Goal: Understand process/instructions: Learn how to perform a task or action

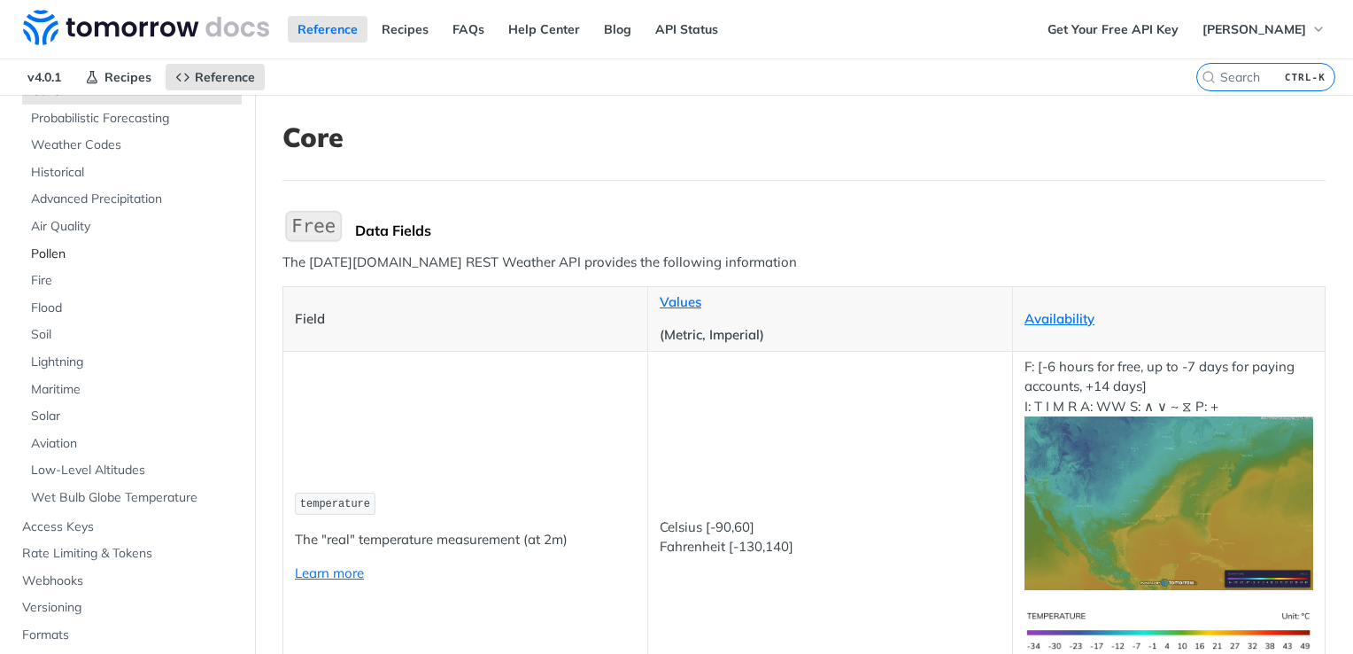
scroll to position [177, 0]
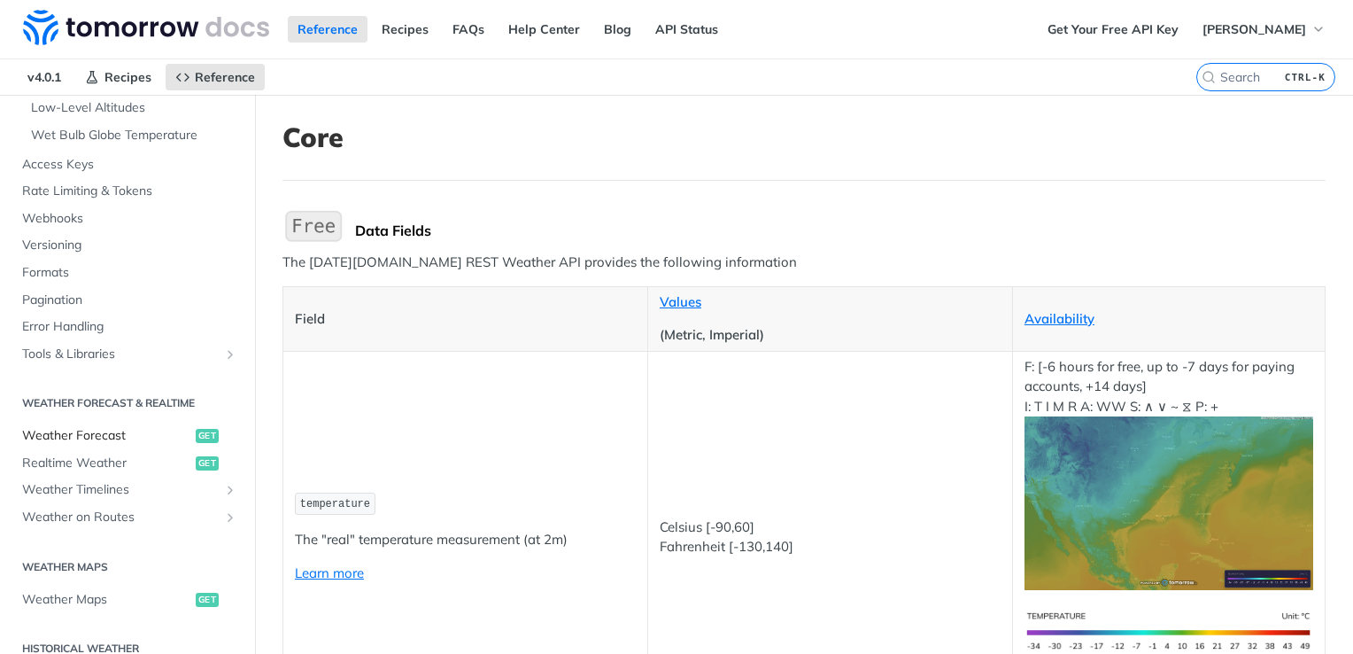
click at [81, 428] on span "Weather Forecast" at bounding box center [106, 436] width 169 height 18
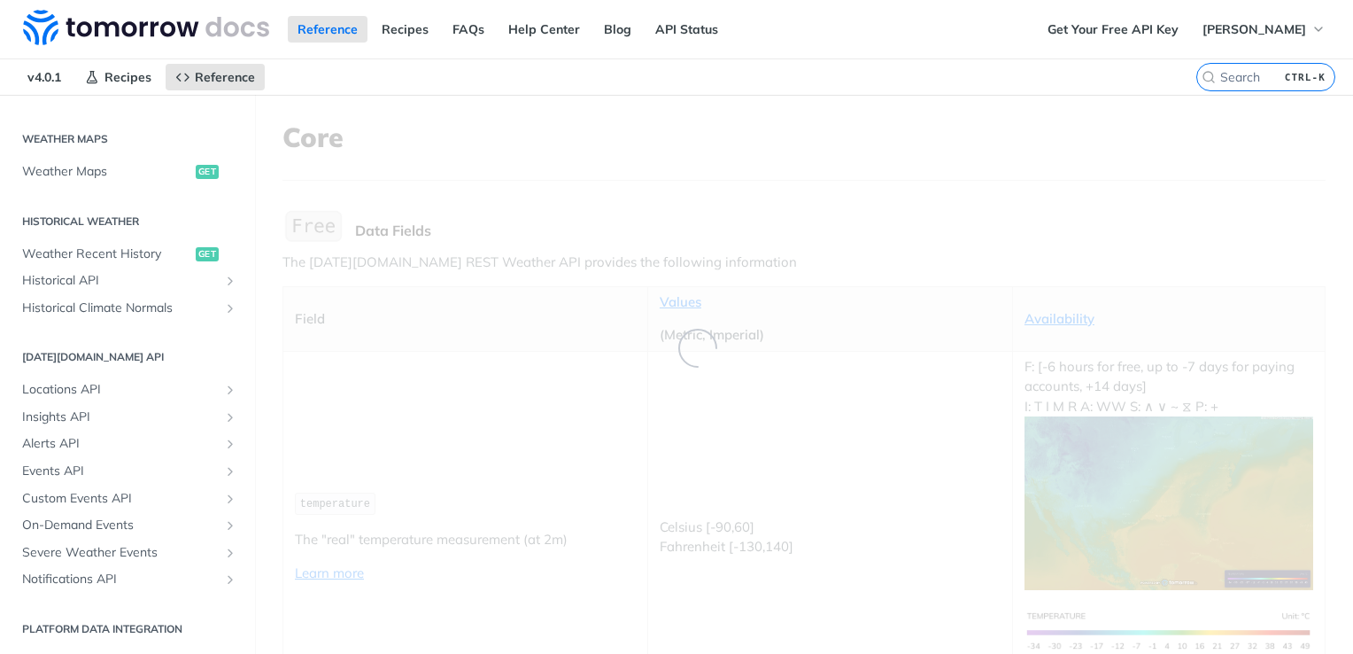
scroll to position [96, 0]
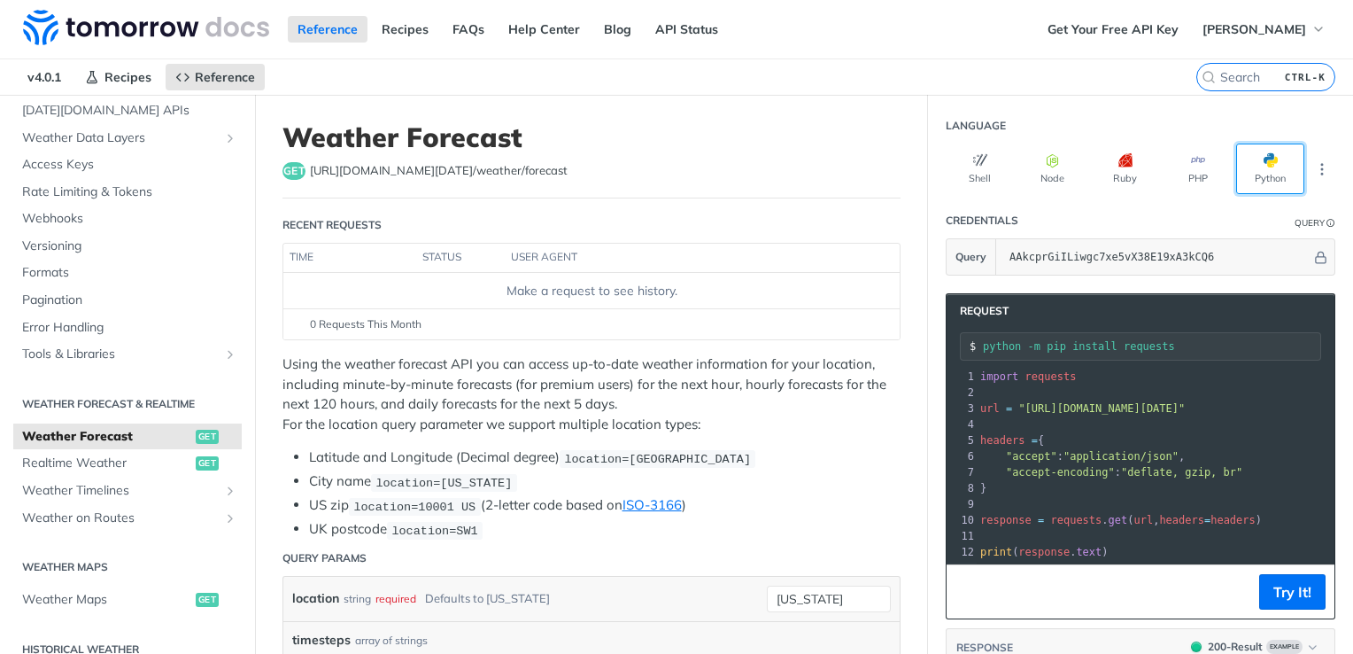
click at [1265, 150] on button "Python" at bounding box center [1270, 168] width 68 height 50
click at [973, 159] on icon "button" at bounding box center [980, 160] width 14 height 14
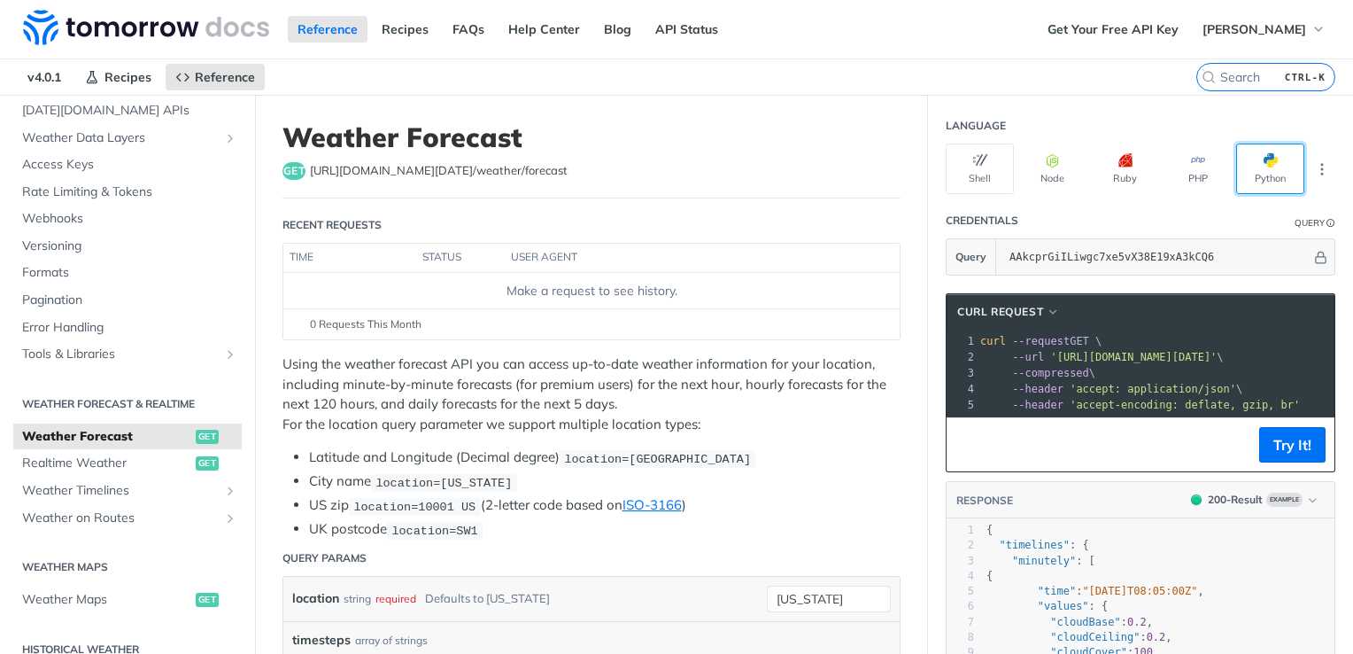
click at [1236, 166] on button "Python" at bounding box center [1270, 168] width 68 height 50
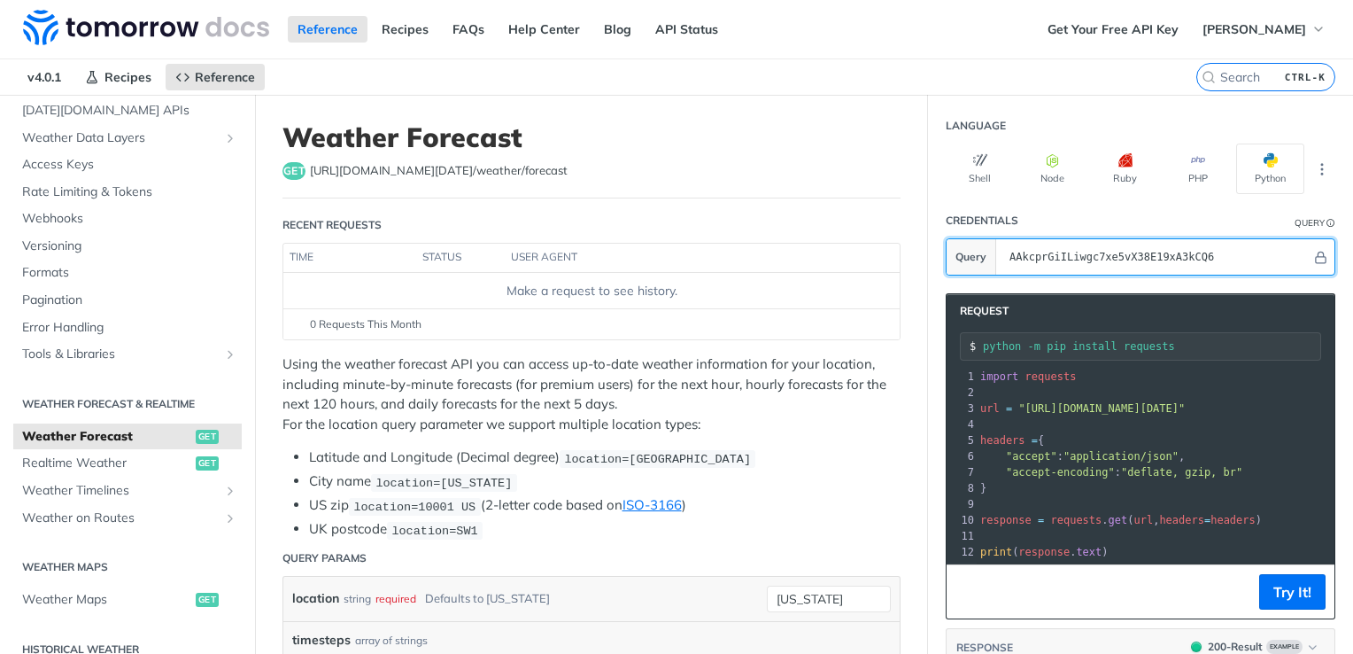
click at [1086, 252] on input "AAkcprGiILiwgc7xe5vX38E19xA3kCQ6" at bounding box center [1156, 256] width 311 height 35
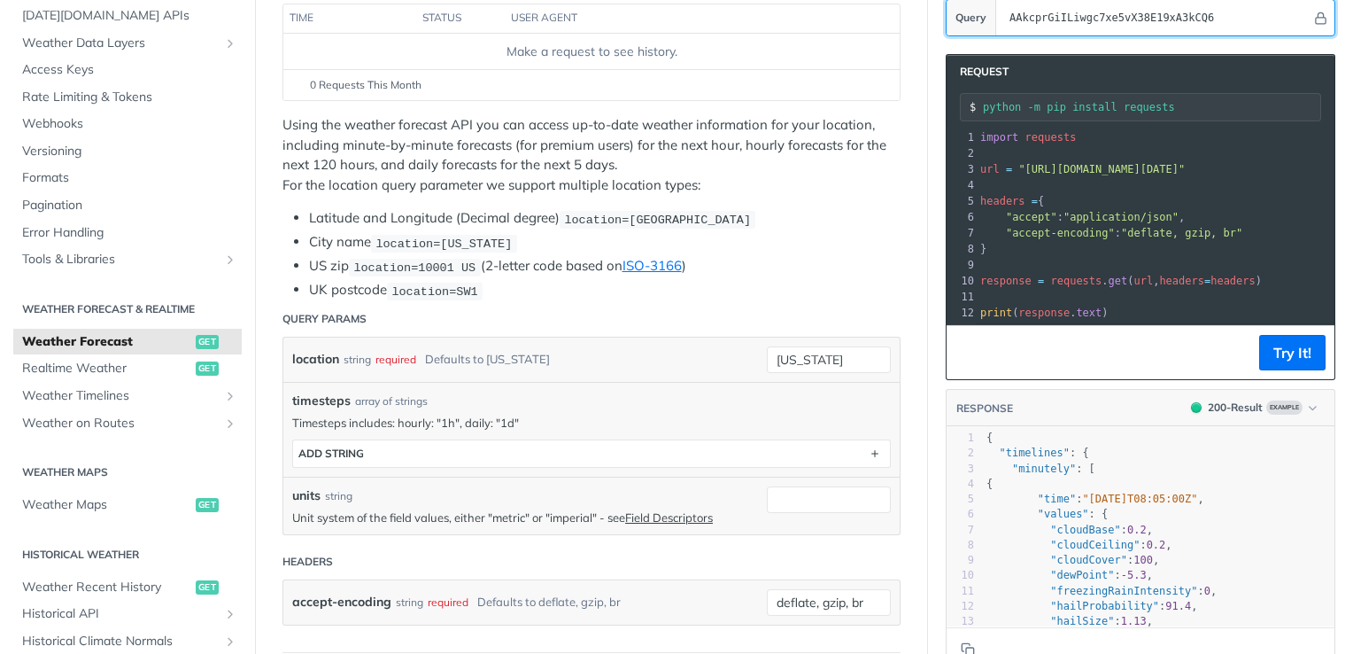
scroll to position [266, 0]
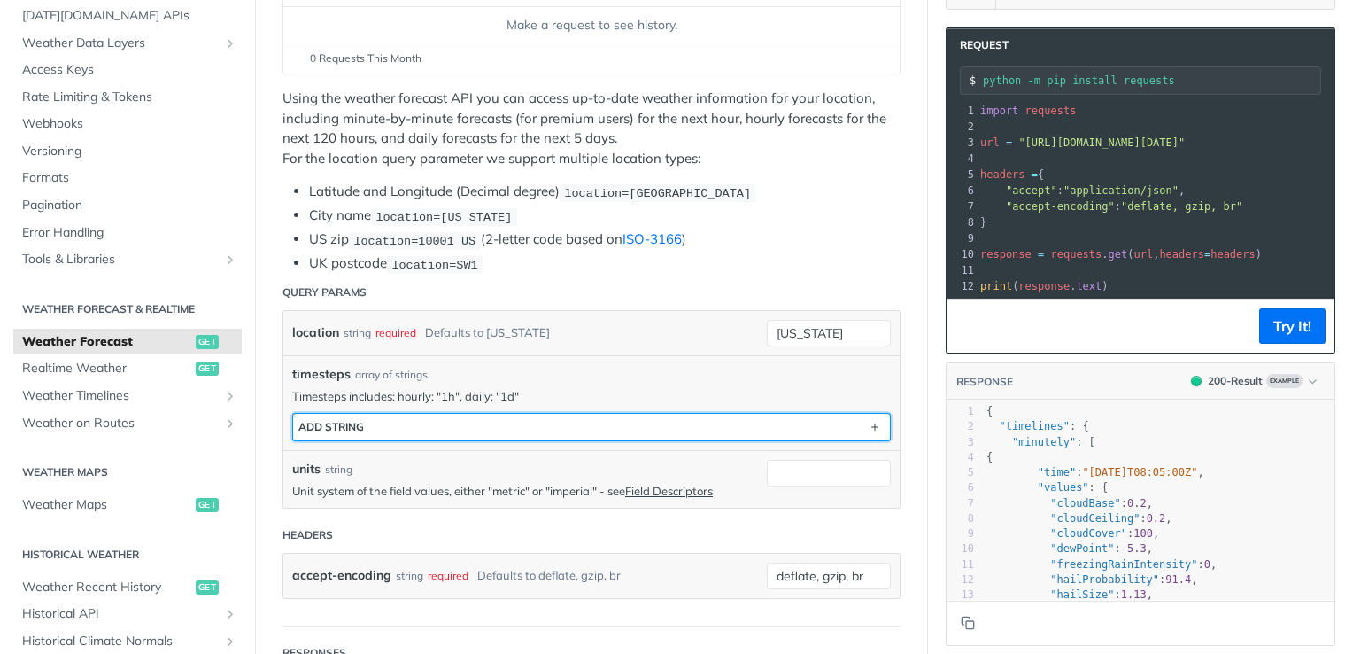
click at [604, 428] on button "ADD string" at bounding box center [591, 427] width 597 height 27
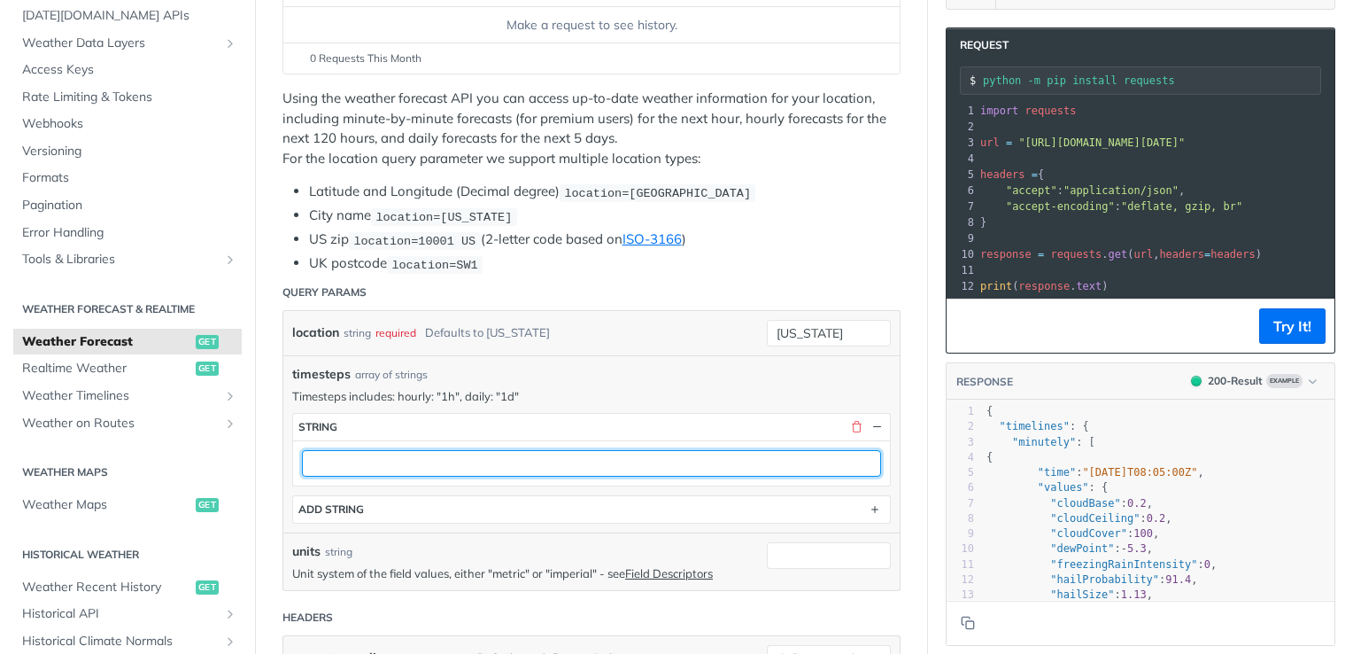
click at [427, 471] on input "text" at bounding box center [591, 463] width 579 height 27
type input "1h"
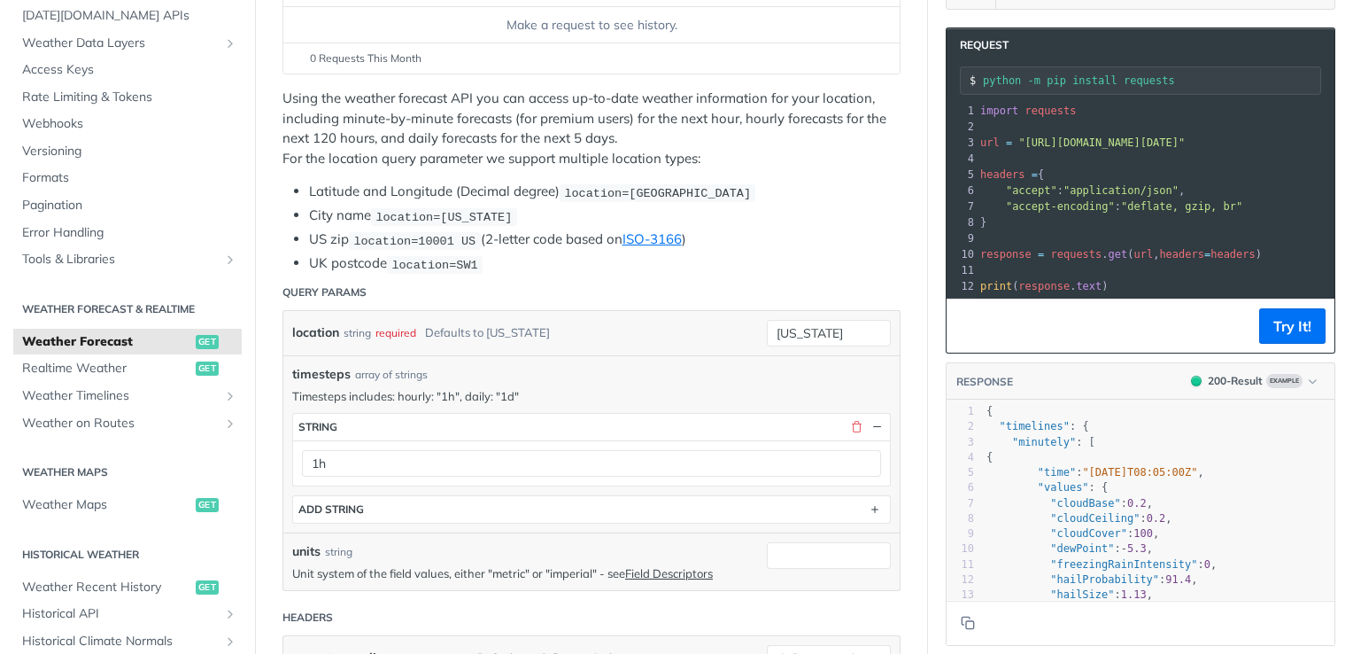
click at [627, 360] on div "timesteps array of strings Timesteps includes: hourly: "1h", daily: "1d" timest…" at bounding box center [591, 443] width 616 height 177
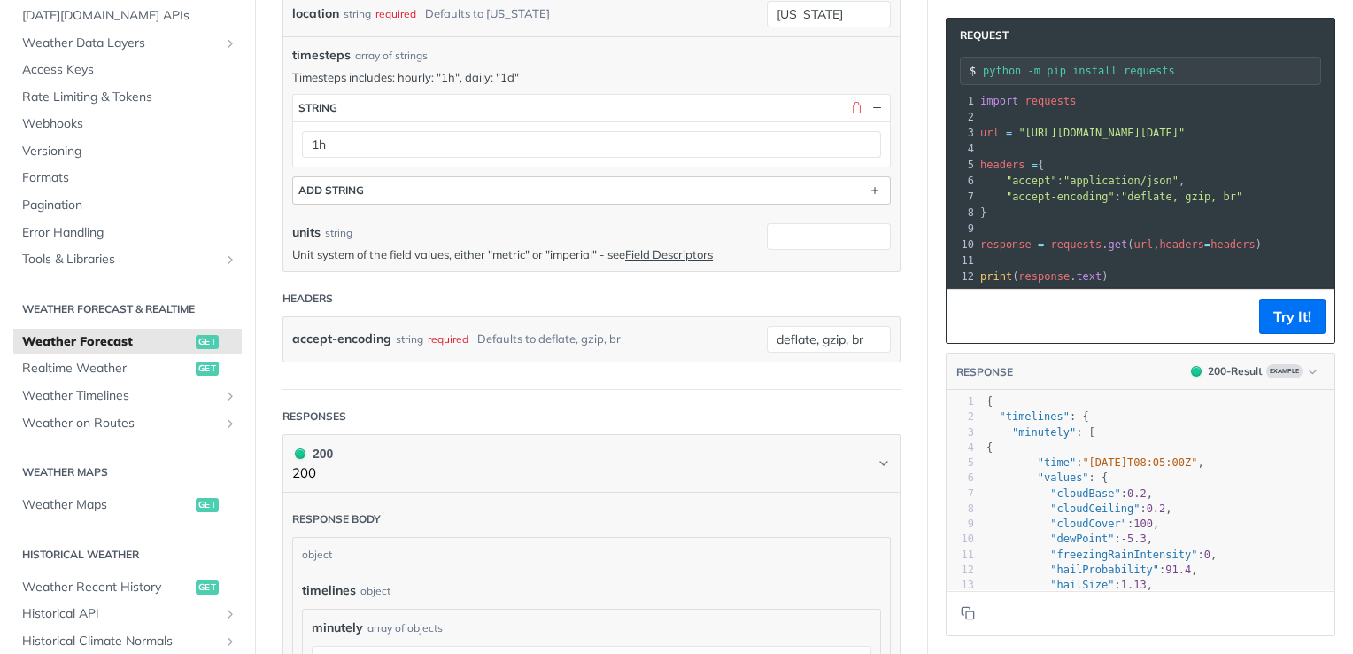
scroll to position [354, 0]
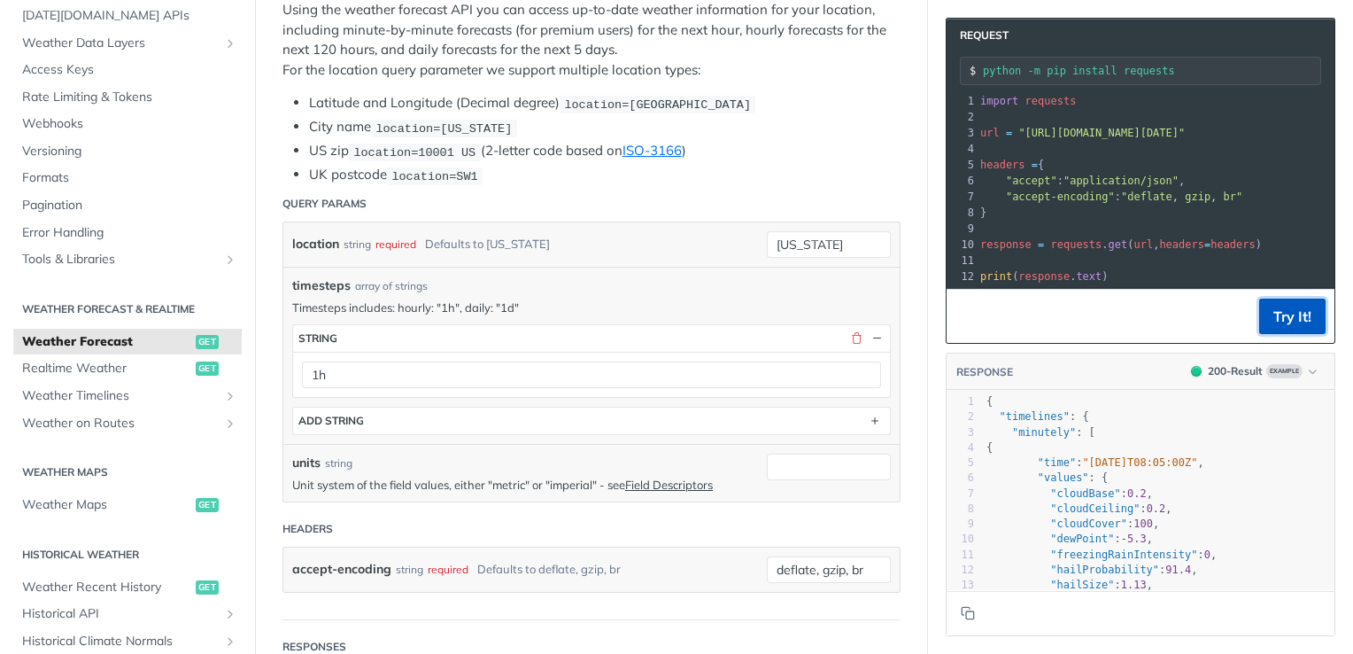
click at [1273, 320] on button "Try It!" at bounding box center [1292, 315] width 66 height 35
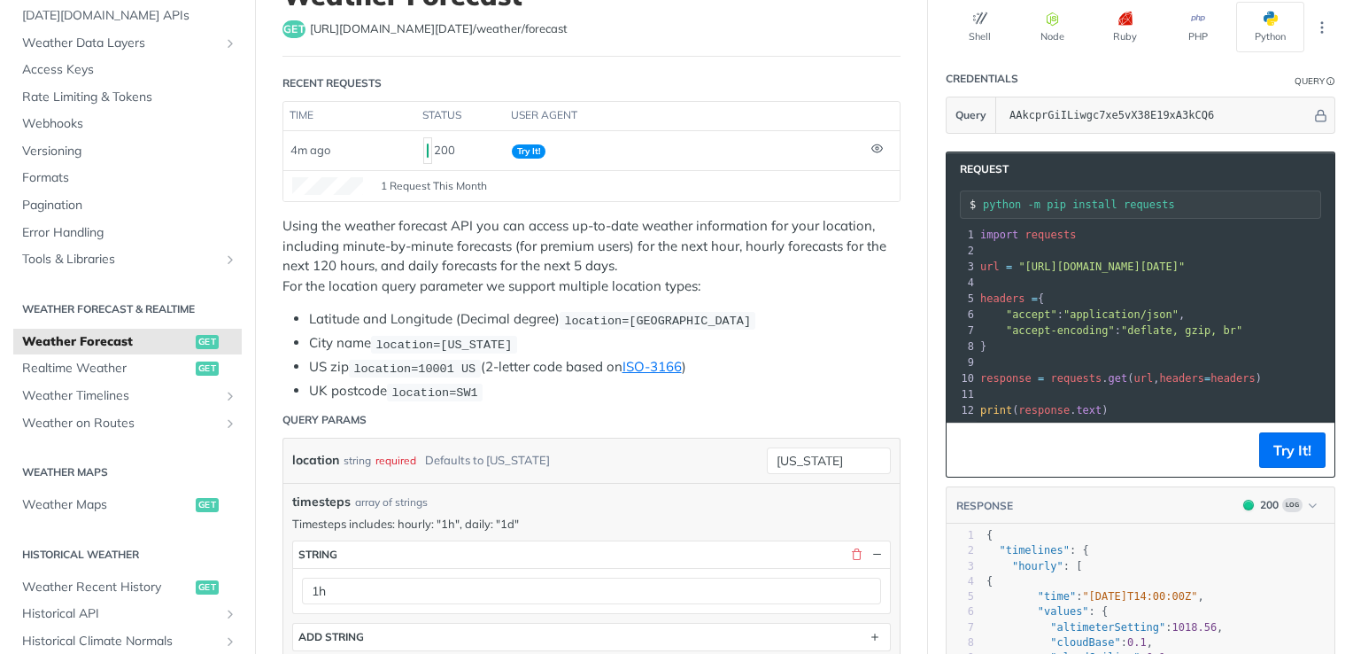
scroll to position [0, 0]
